Goal: Information Seeking & Learning: Learn about a topic

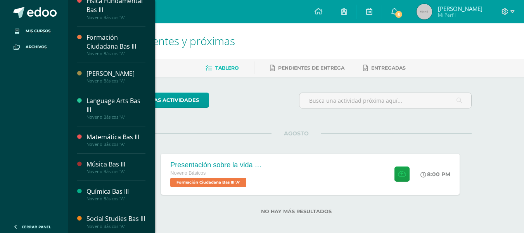
scroll to position [245, 0]
click at [108, 110] on div "Language Arts Bas III" at bounding box center [116, 105] width 59 height 18
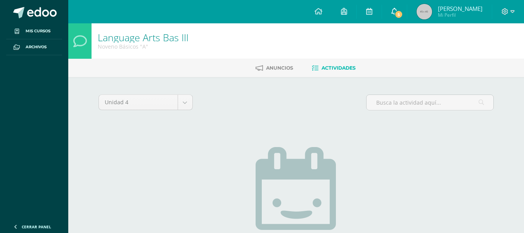
click at [403, 12] on span "5" at bounding box center [399, 14] width 9 height 9
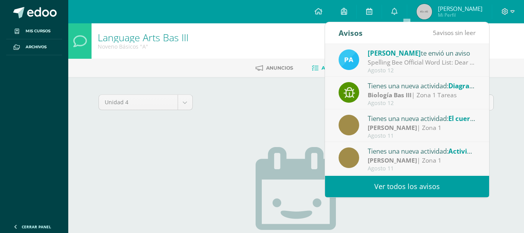
click at [408, 54] on div "[PERSON_NAME] te envió un aviso" at bounding box center [422, 53] width 108 height 10
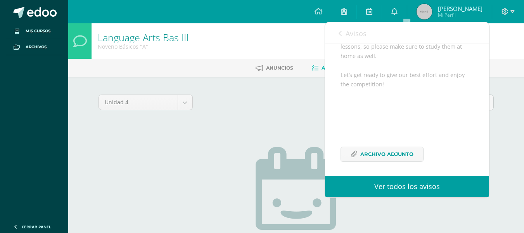
scroll to position [144, 0]
click at [401, 151] on span "Archivo Adjunto" at bounding box center [387, 151] width 53 height 14
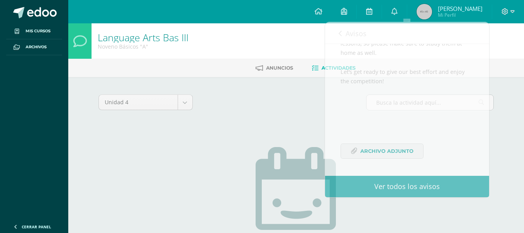
click at [227, 104] on div "Unidad 4 Unidad 1 Unidad 2 Unidad 3 Unidad 4" at bounding box center [296, 105] width 402 height 22
